Goal: Task Accomplishment & Management: Manage account settings

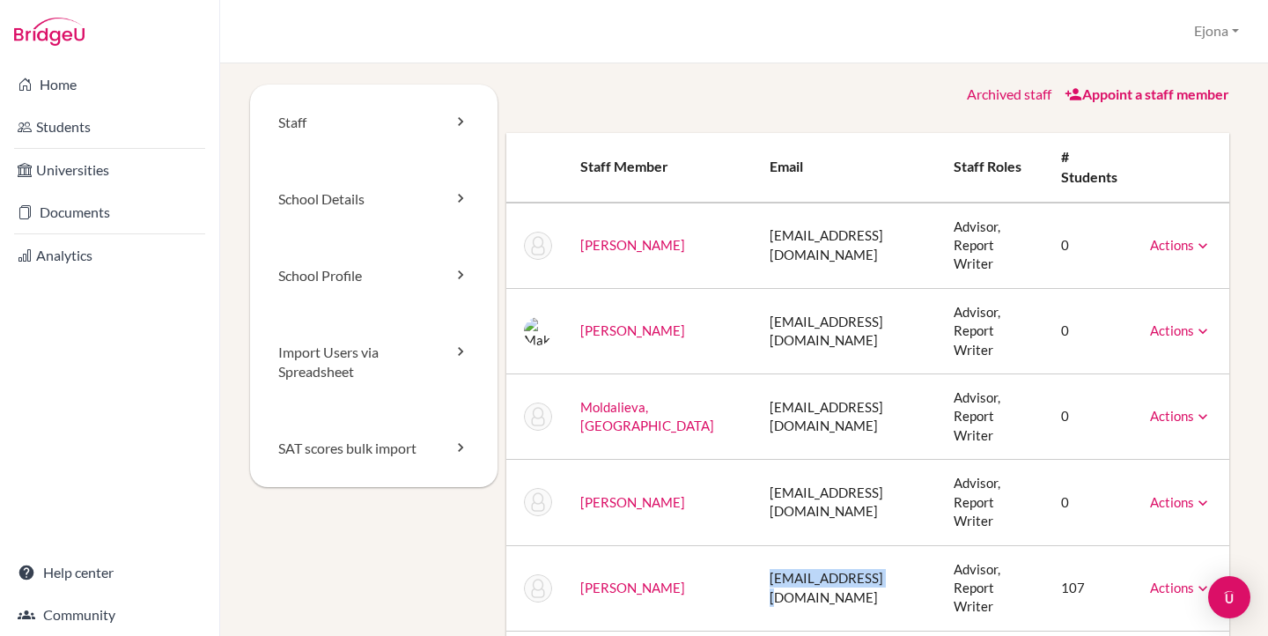
click at [1196, 579] on icon at bounding box center [1203, 588] width 18 height 18
click at [1171, 630] on link "Reset Password" at bounding box center [1136, 643] width 150 height 26
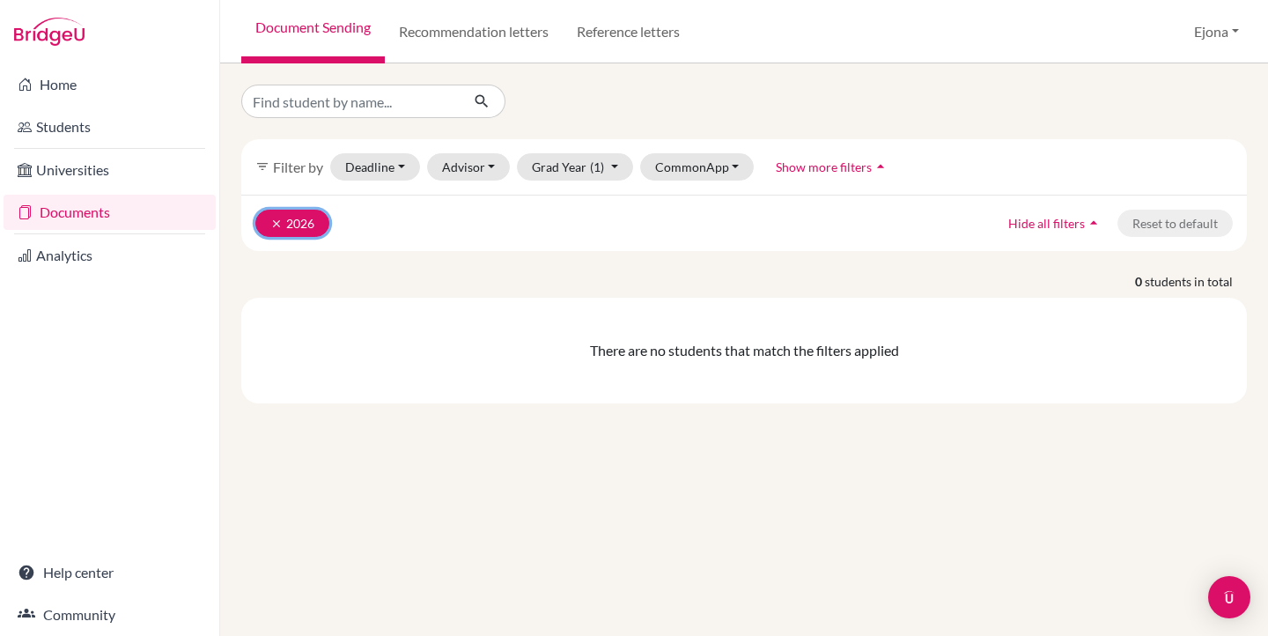
click at [269, 219] on button "clear 2026" at bounding box center [292, 223] width 74 height 27
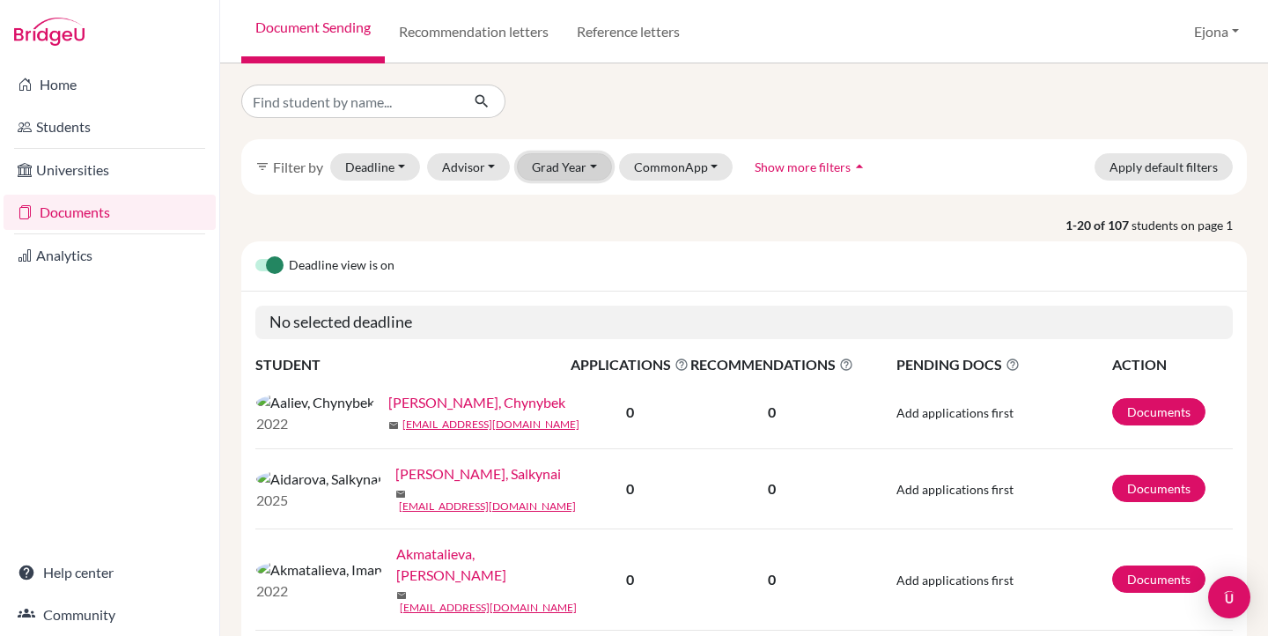
click at [588, 166] on button "Grad Year" at bounding box center [564, 166] width 95 height 27
click at [584, 199] on div "2026" at bounding box center [570, 204] width 62 height 21
